Goal: Answer question/provide support

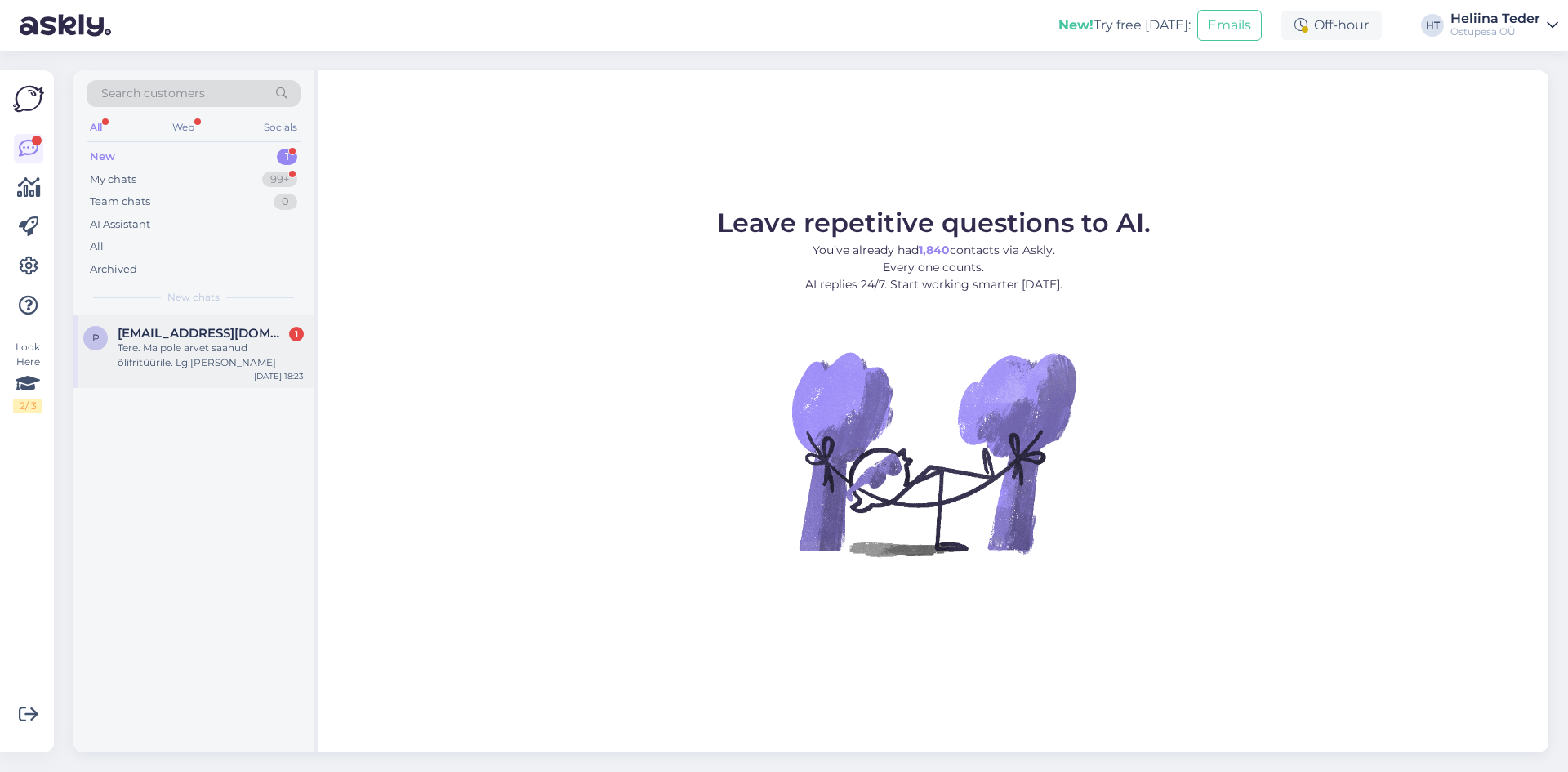
click at [159, 356] on div "Tere. Ma pole arvet saanud õlifritüürile. Lg [PERSON_NAME]" at bounding box center [210, 355] width 186 height 29
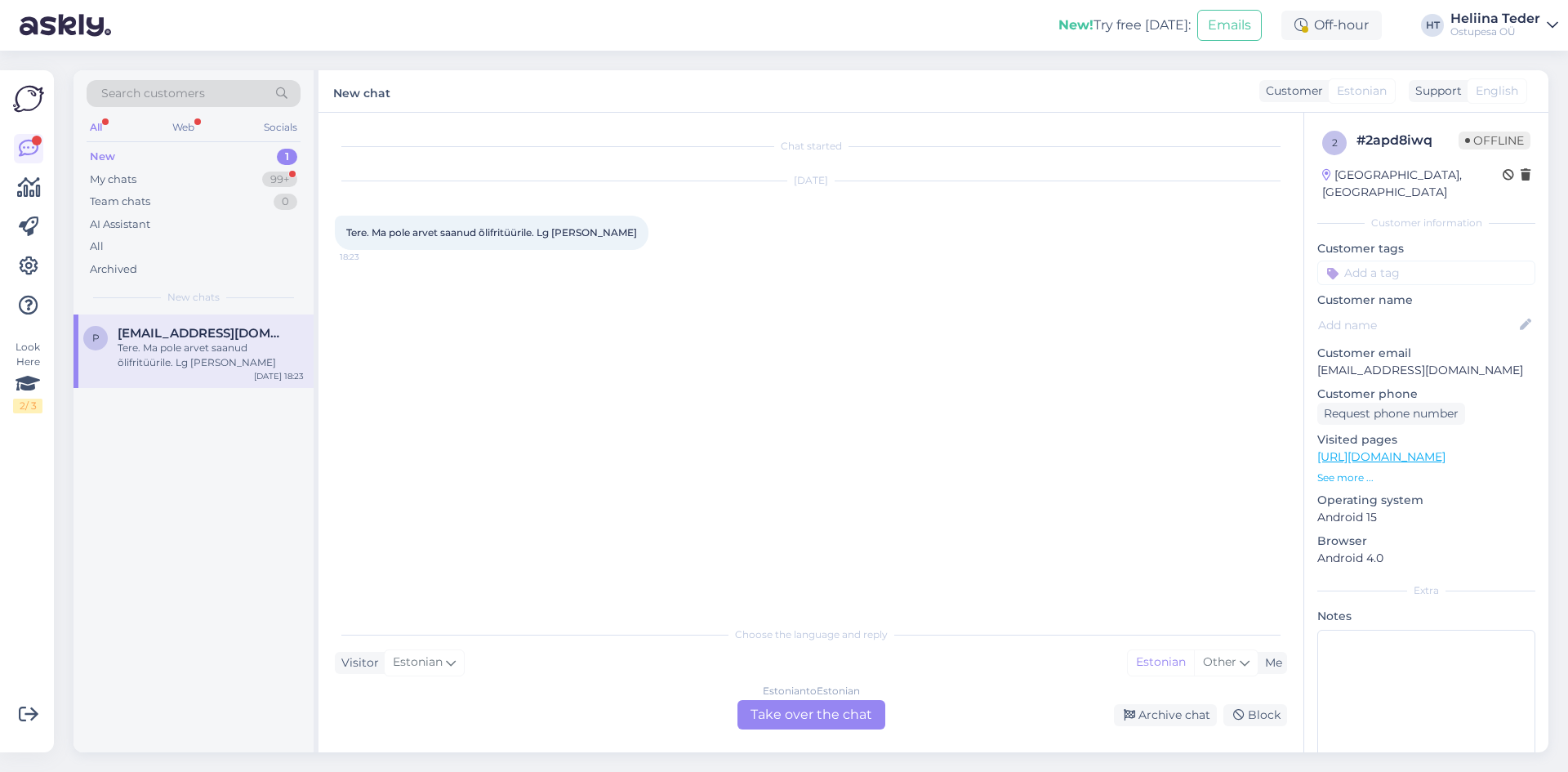
click at [605, 231] on span "Tere. Ma pole arvet saanud õlifritüürile. Lg [PERSON_NAME]" at bounding box center [491, 233] width 291 height 13
drag, startPoint x: 621, startPoint y: 235, endPoint x: 560, endPoint y: 232, distance: 61.1
click at [559, 232] on span "Tere. Ma pole arvet saanud õlifritüürile. Lg [PERSON_NAME]" at bounding box center [491, 233] width 291 height 13
copy span "[PERSON_NAME]"
click at [127, 176] on div "My chats" at bounding box center [112, 179] width 46 height 16
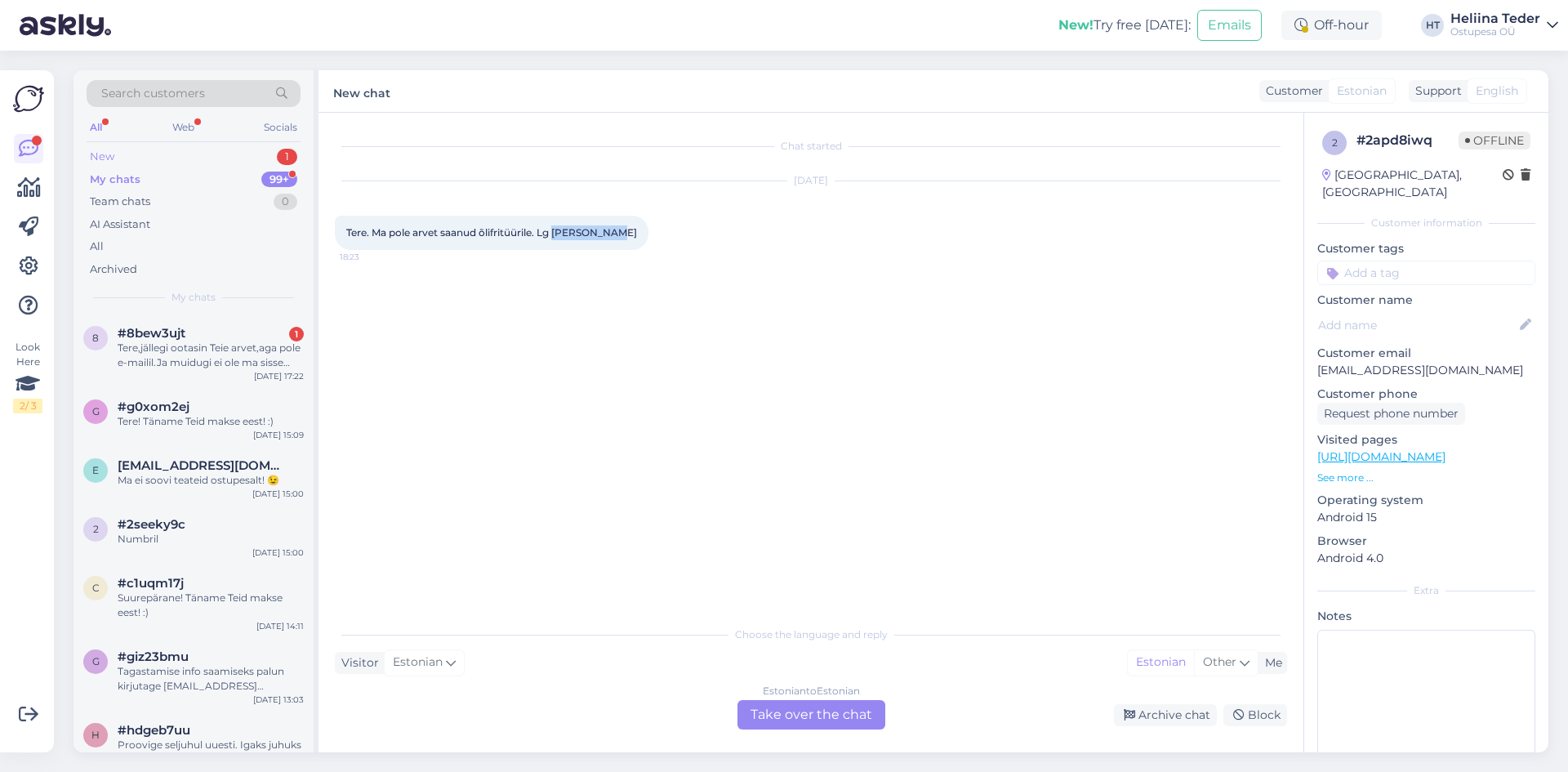
click at [120, 157] on div "New 1" at bounding box center [194, 156] width 214 height 23
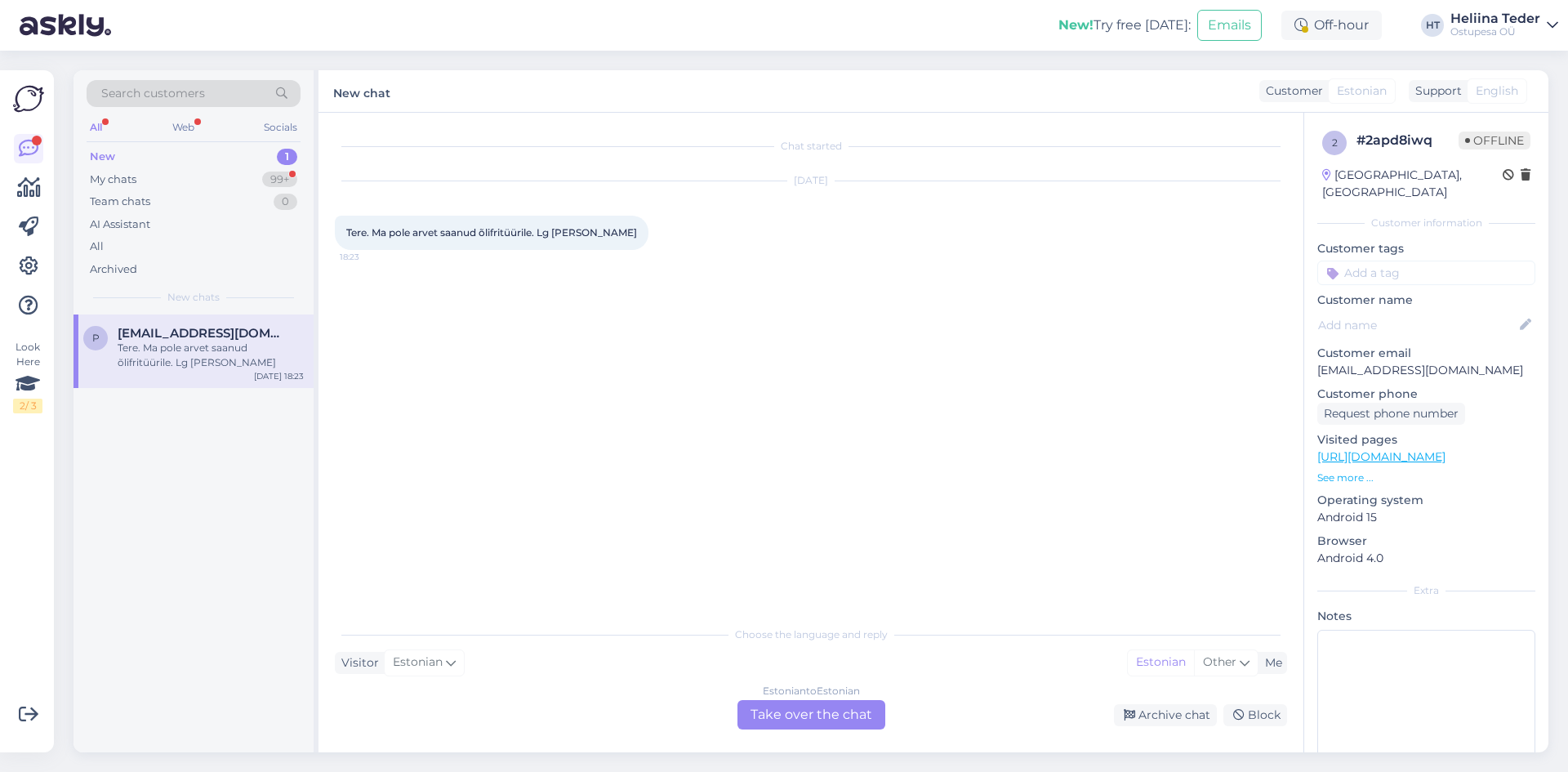
click at [1424, 362] on p "[EMAIL_ADDRESS][DOMAIN_NAME]" at bounding box center [1426, 370] width 218 height 17
copy p "[EMAIL_ADDRESS][DOMAIN_NAME]"
click at [763, 731] on div "Chat started [DATE] Tere. Ma pole arvet saanud õlifritüürile. Lg [PERSON_NAME] …" at bounding box center [811, 432] width 985 height 640
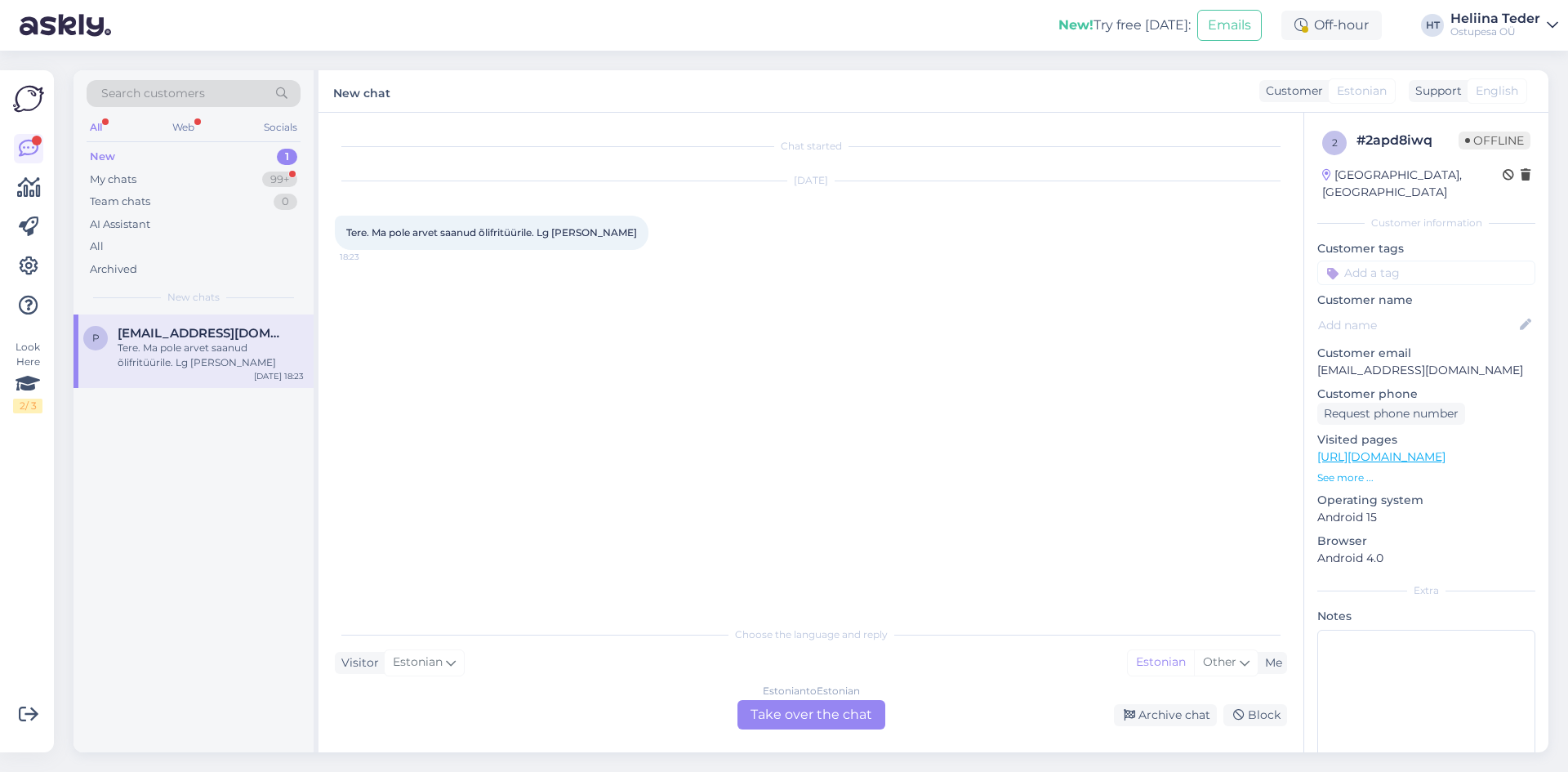
click at [763, 721] on div "Estonian to Estonian Take over the chat" at bounding box center [811, 714] width 148 height 29
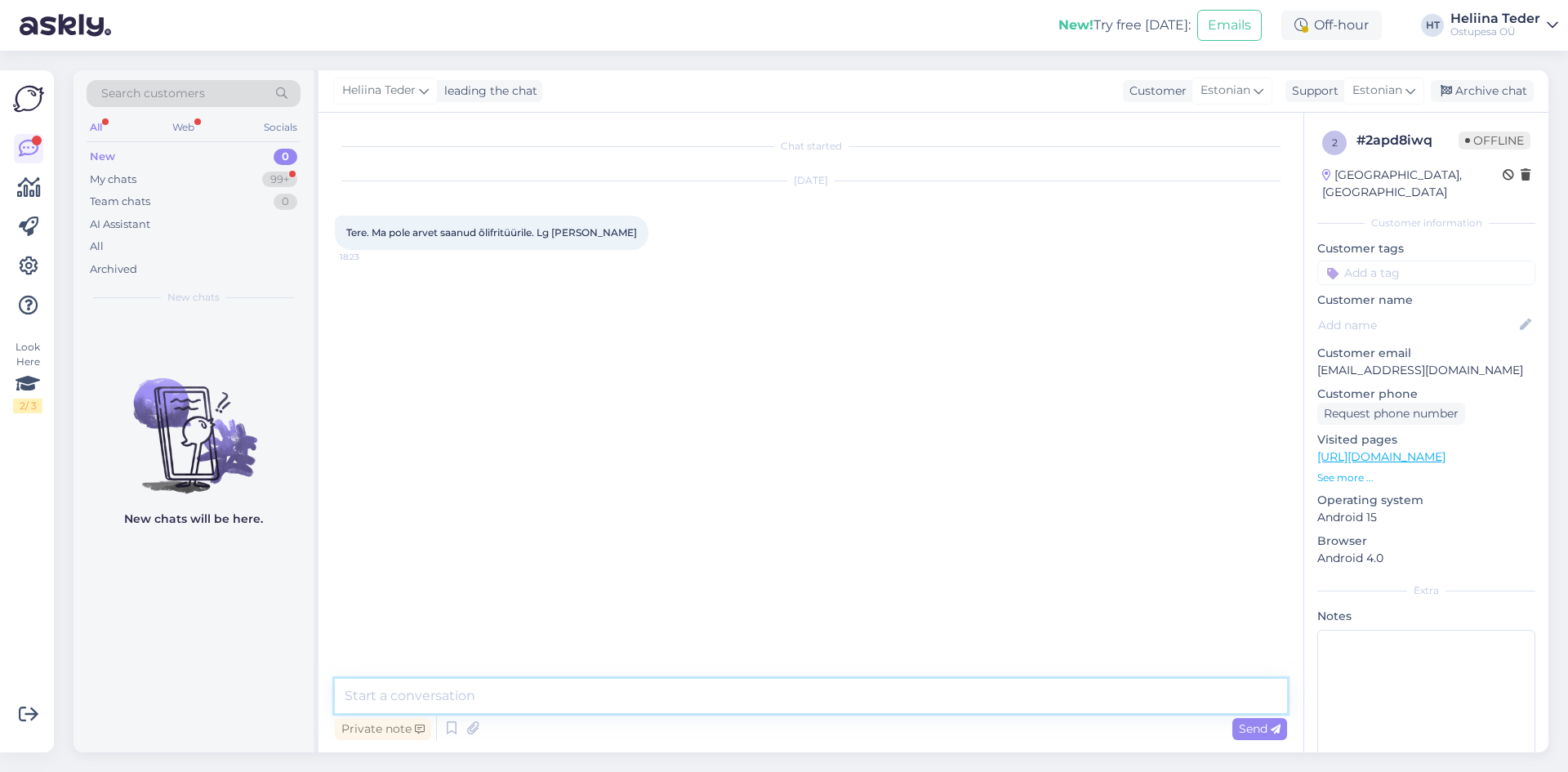
click at [552, 707] on textarea at bounding box center [811, 696] width 952 height 34
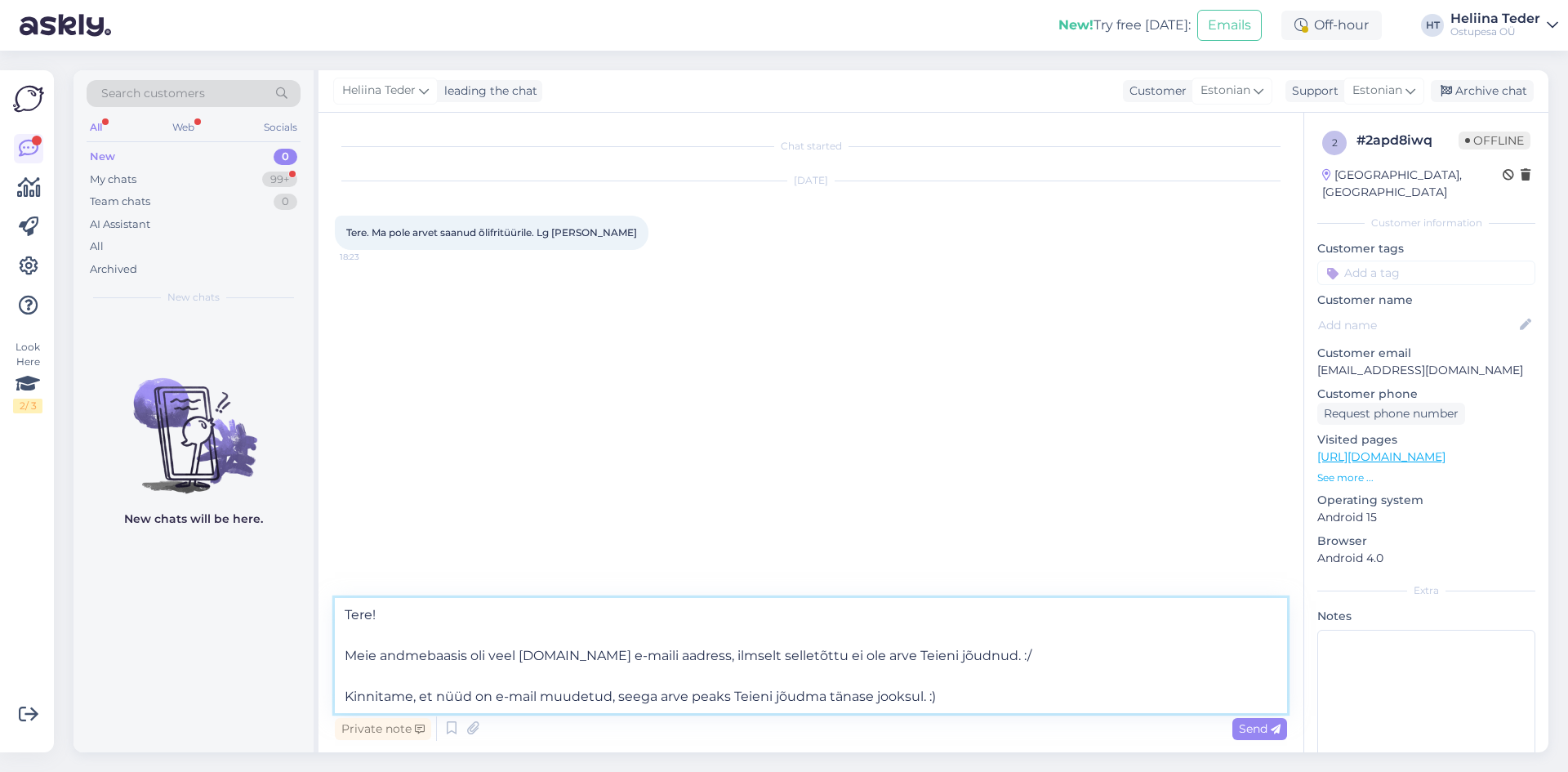
type textarea "Tere! Meie andmebaasis oli veel [DOMAIN_NAME] e-maili aadress, ilmselt selletõt…"
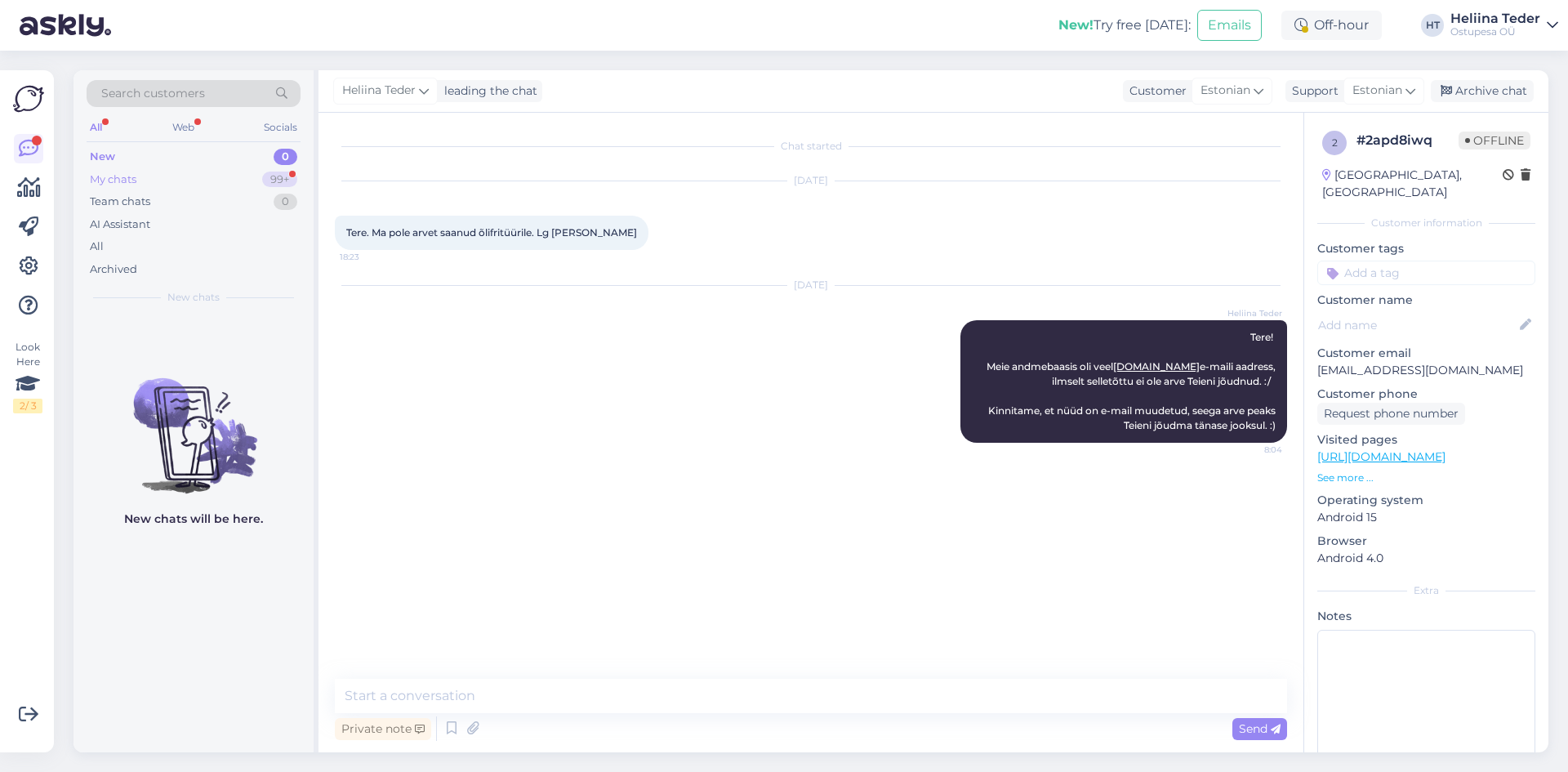
click at [135, 179] on div "My chats" at bounding box center [112, 179] width 46 height 16
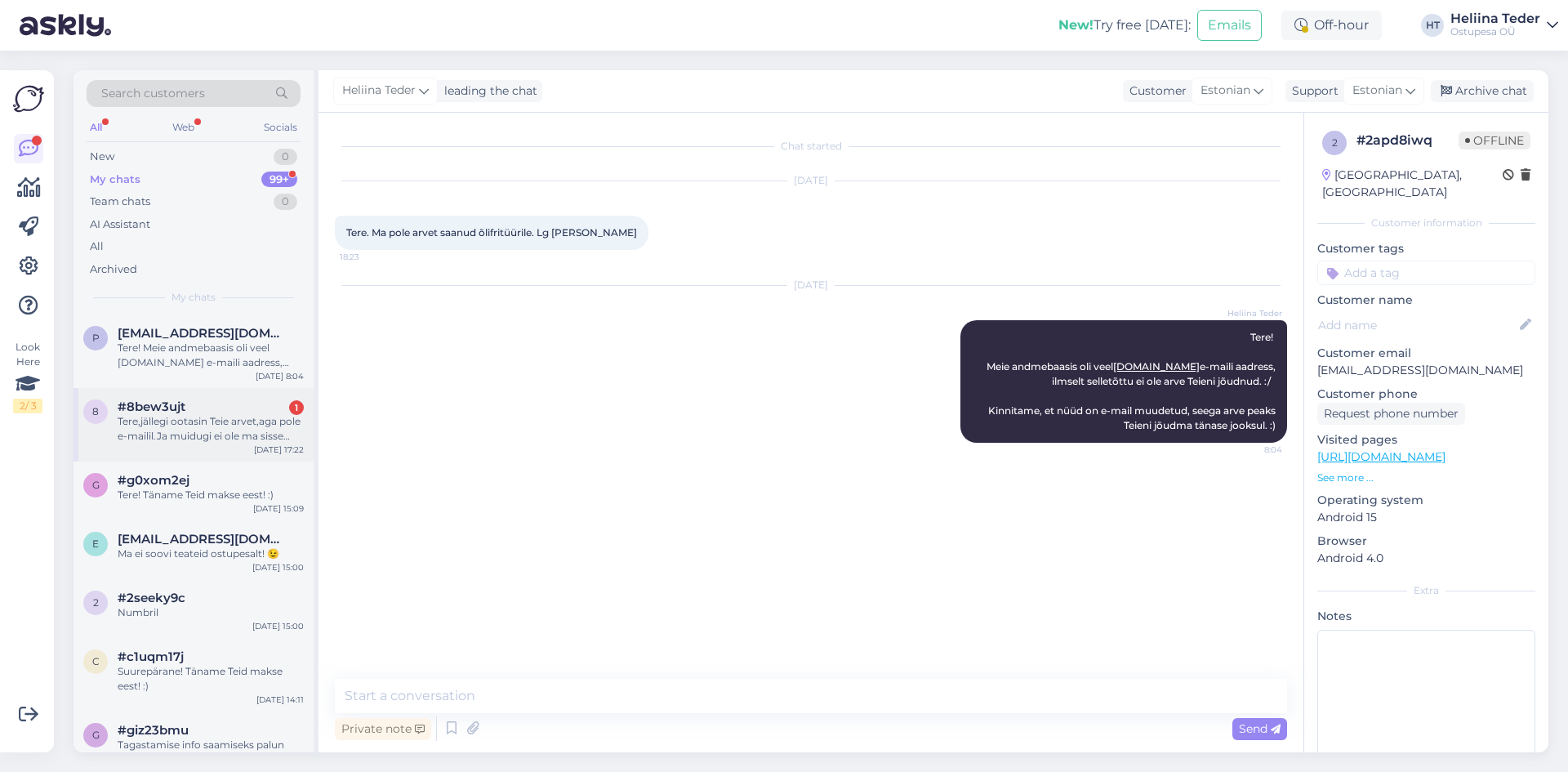
click at [197, 420] on div "Tere,jällegi ootasin Teie arvet,aga pole e-mailil.Ja muidugi ei ole ma sisse lo…" at bounding box center [210, 429] width 186 height 29
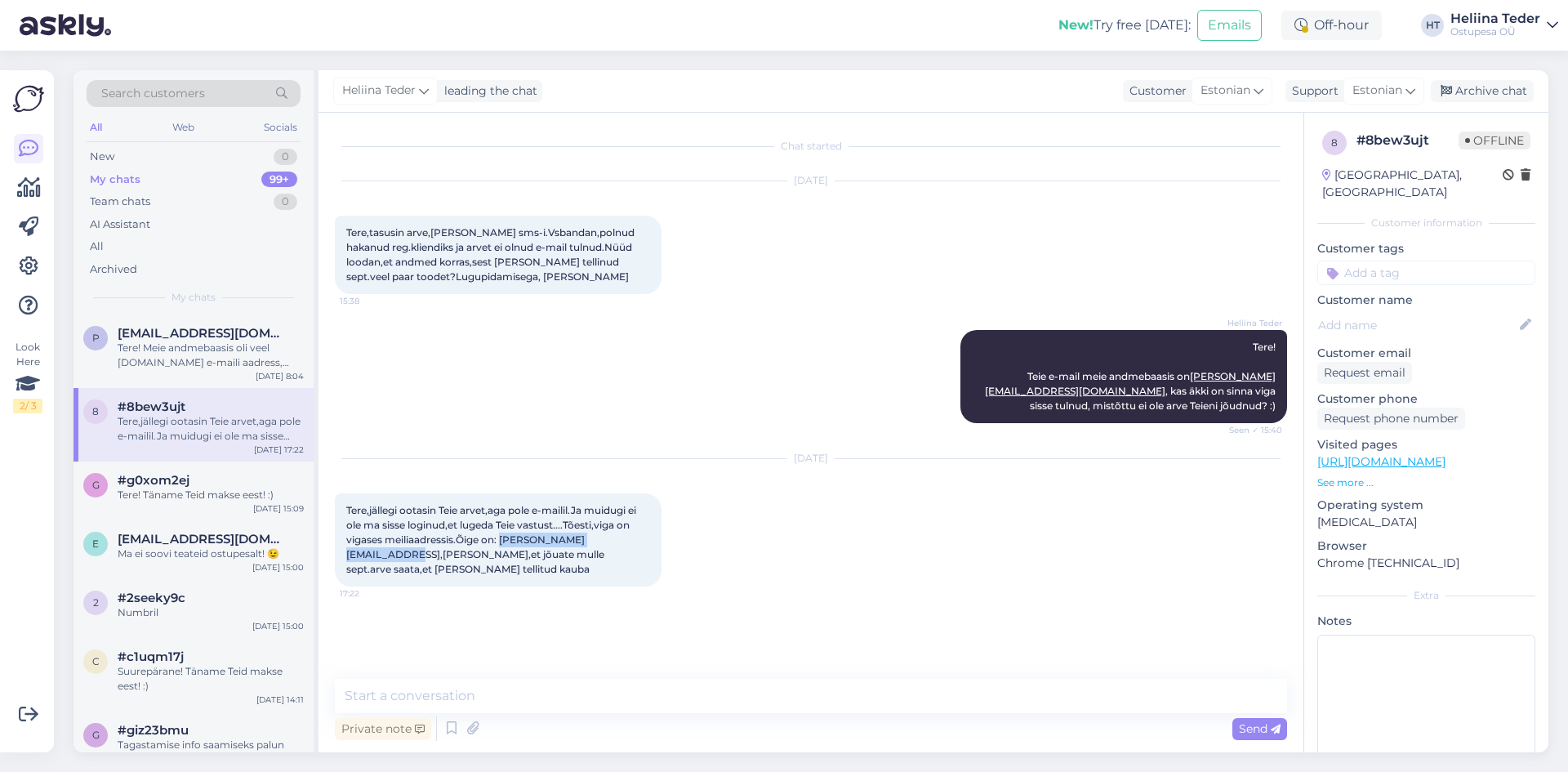
drag, startPoint x: 343, startPoint y: 553, endPoint x: 482, endPoint y: 552, distance: 139.0
click at [482, 552] on div "Tere,jällegi ootasin Teie arvet,aga pole e-mailil.Ja muidugi ei ole ma sisse lo…" at bounding box center [498, 539] width 327 height 93
copy span "[PERSON_NAME][EMAIL_ADDRESS][DOMAIN_NAME]"
click at [506, 696] on textarea at bounding box center [811, 696] width 952 height 34
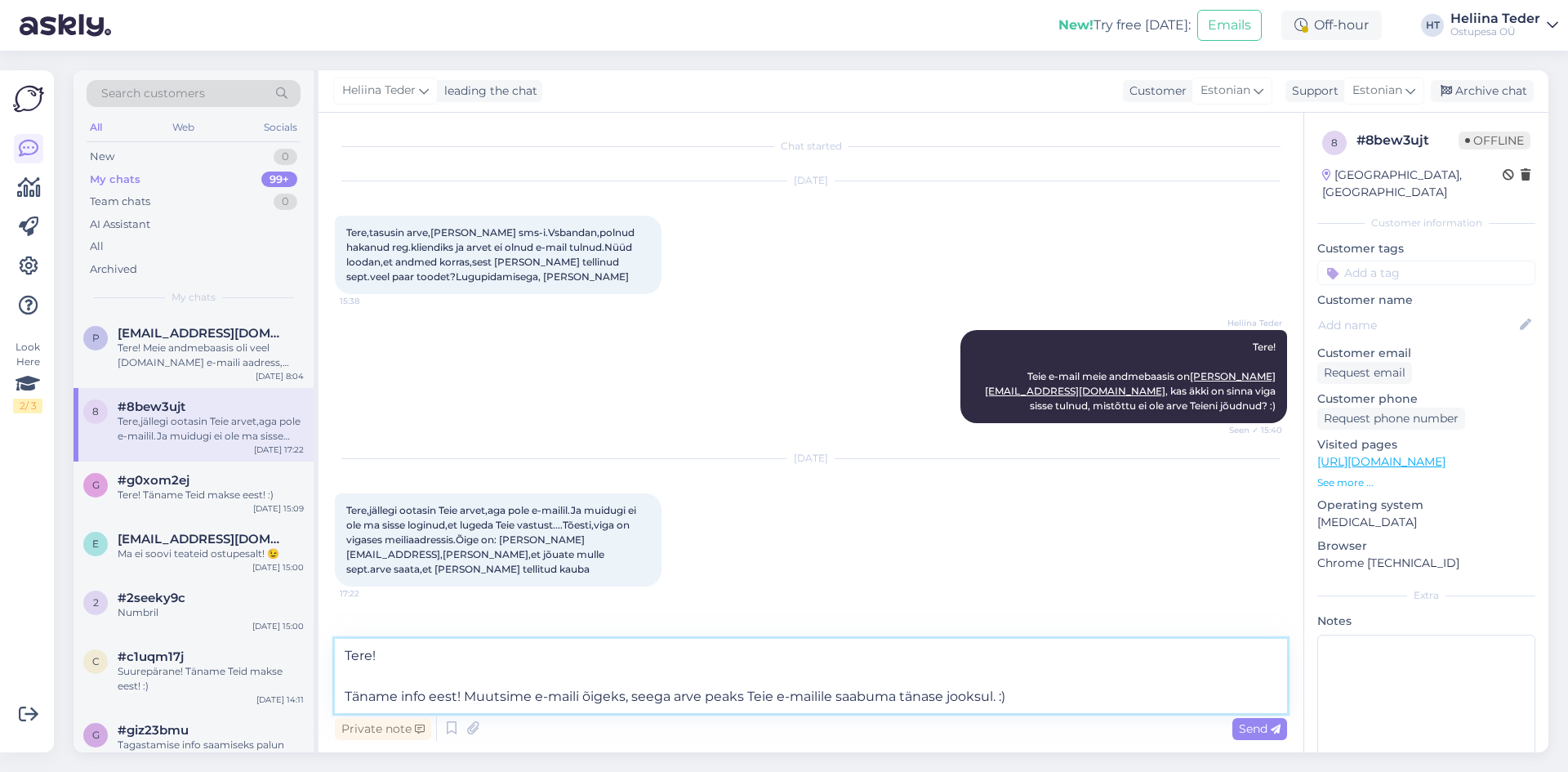
type textarea "Tere! Täname info eest! Muutsime e-maili õigeks, seega arve peaks Teie e-mailil…"
